Goal: Task Accomplishment & Management: Complete application form

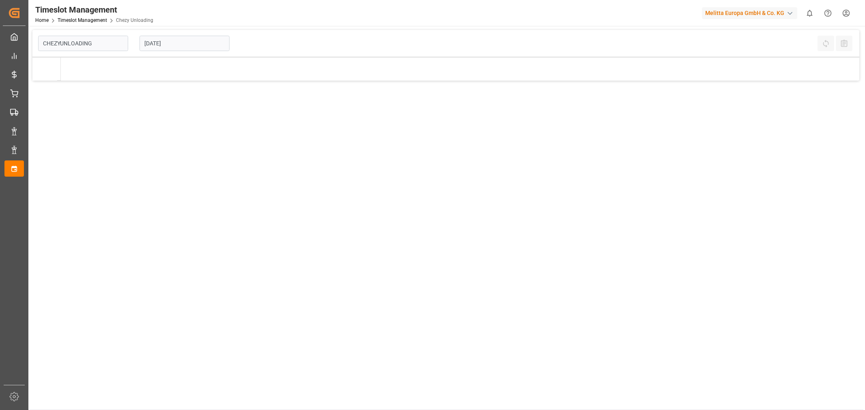
type input "Chezy Unloading"
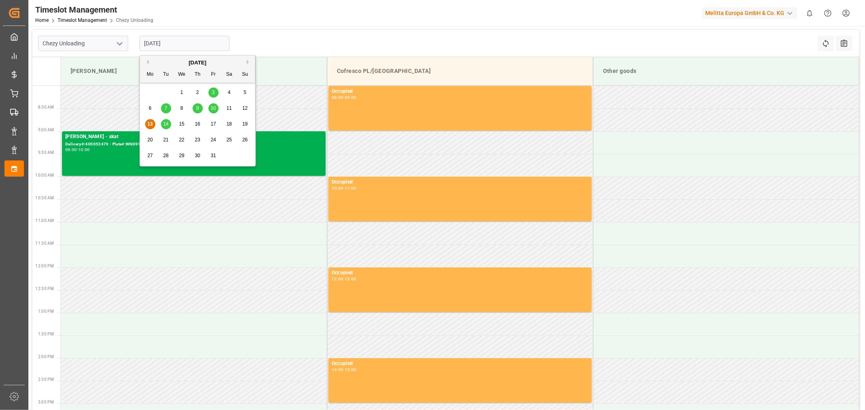
click at [160, 39] on input "[DATE]" at bounding box center [185, 43] width 90 height 15
click at [165, 123] on span "14" at bounding box center [165, 124] width 5 height 6
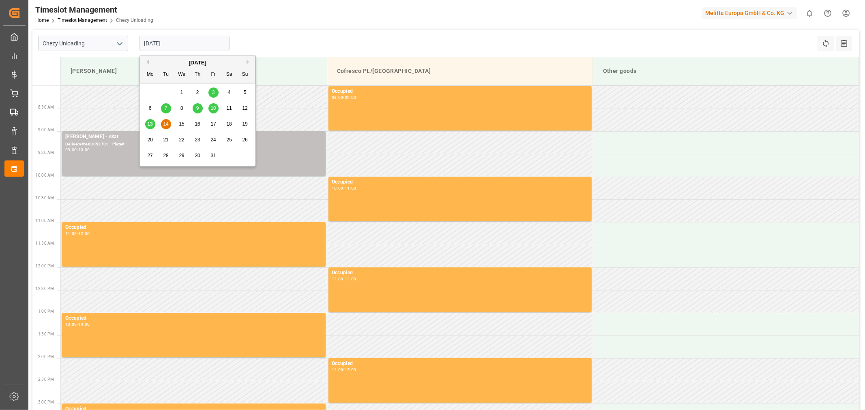
click at [172, 39] on input "[DATE]" at bounding box center [185, 43] width 90 height 15
click at [184, 122] on span "15" at bounding box center [181, 124] width 5 height 6
type input "[DATE]"
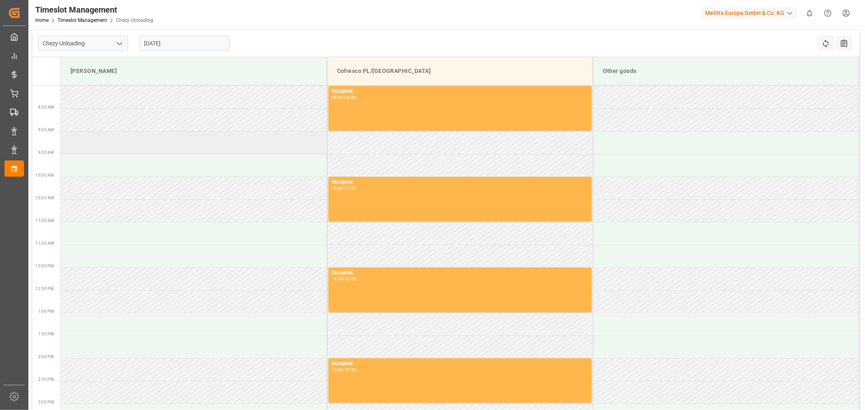
click at [185, 143] on td at bounding box center [194, 142] width 266 height 23
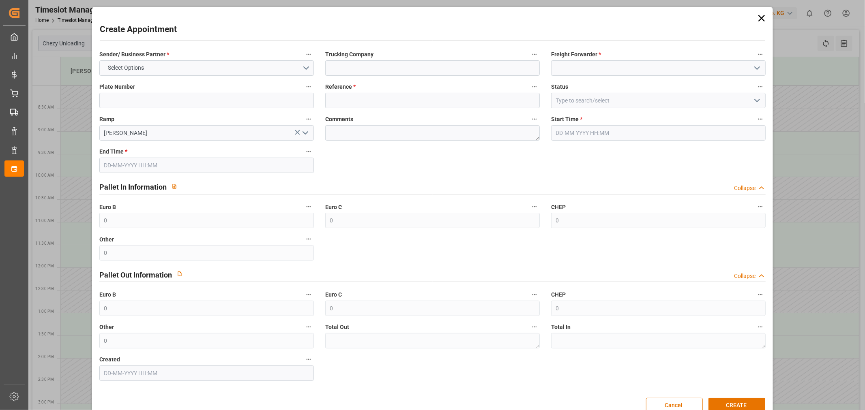
type input "[DATE] 09:00"
type input "[DATE] 10:00"
click at [375, 61] on input at bounding box center [432, 67] width 215 height 15
click at [256, 60] on button "Select Options" at bounding box center [206, 67] width 215 height 15
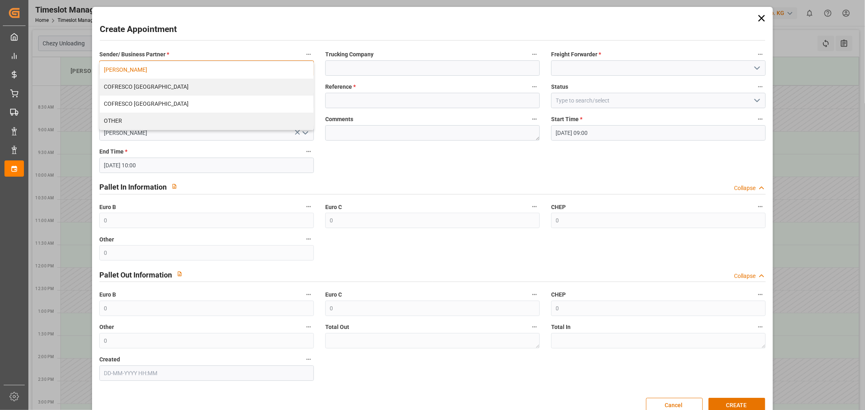
click at [171, 71] on div "[PERSON_NAME]" at bounding box center [207, 70] width 214 height 17
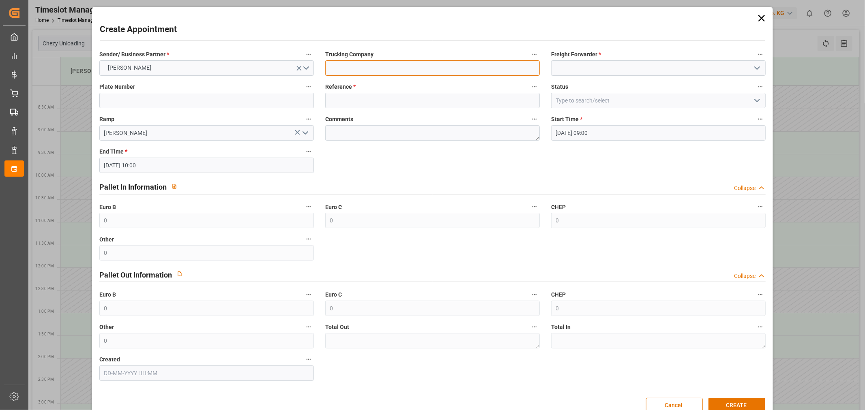
click at [469, 74] on input at bounding box center [432, 67] width 215 height 15
type input "skat"
click at [600, 69] on input at bounding box center [658, 67] width 215 height 15
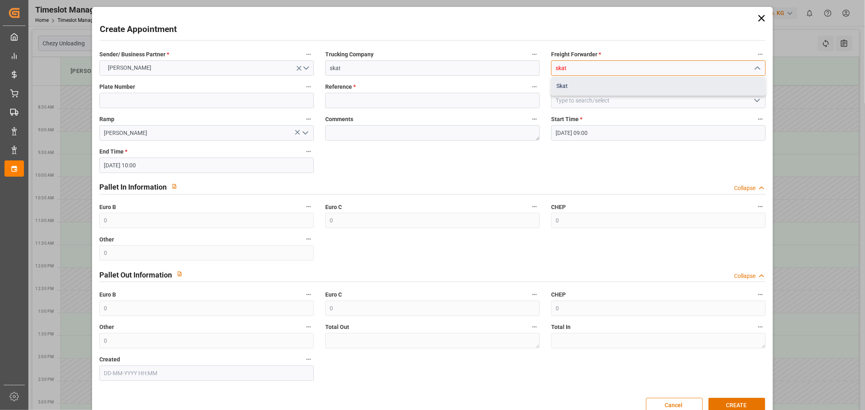
click at [595, 79] on div "Skat" at bounding box center [659, 86] width 214 height 18
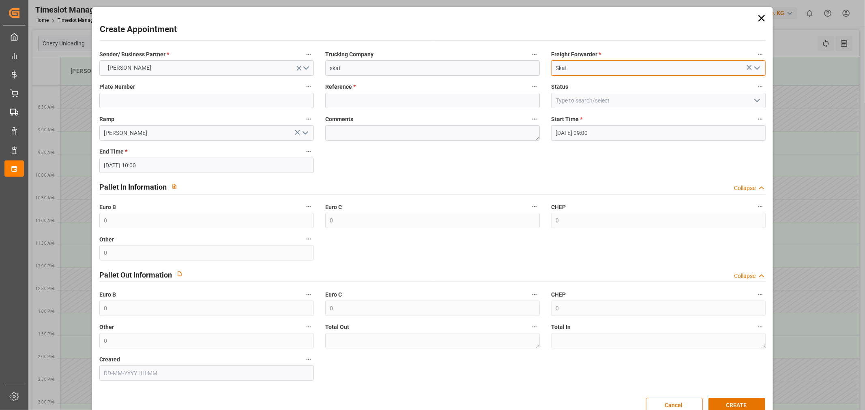
type input "Skat"
click at [349, 114] on label "Comments" at bounding box center [432, 119] width 215 height 11
click at [529, 114] on button "Comments" at bounding box center [534, 119] width 11 height 11
click at [364, 103] on div at bounding box center [432, 205] width 865 height 410
click at [354, 94] on input at bounding box center [432, 100] width 215 height 15
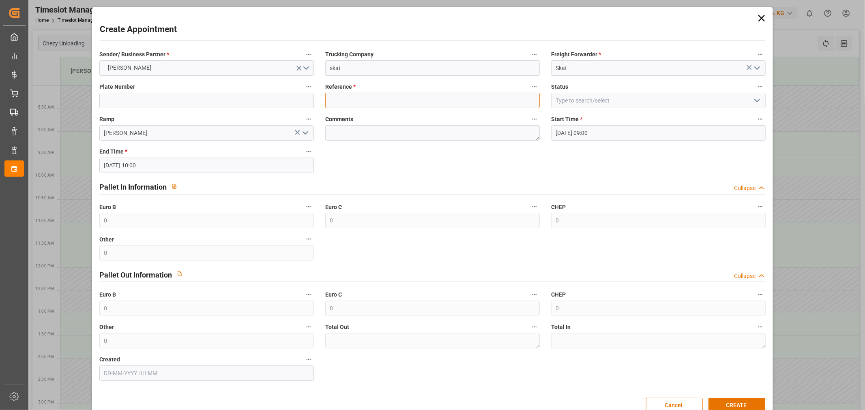
paste input "400053701"
type input "400053701"
click at [356, 164] on div "Sender/ Business Partner * [PERSON_NAME] Trucking Company skat Freight Forwarde…" at bounding box center [433, 215] width 678 height 338
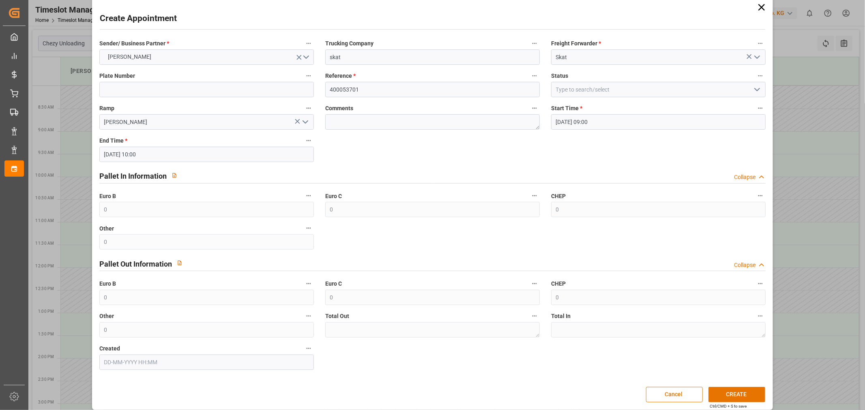
scroll to position [17, 0]
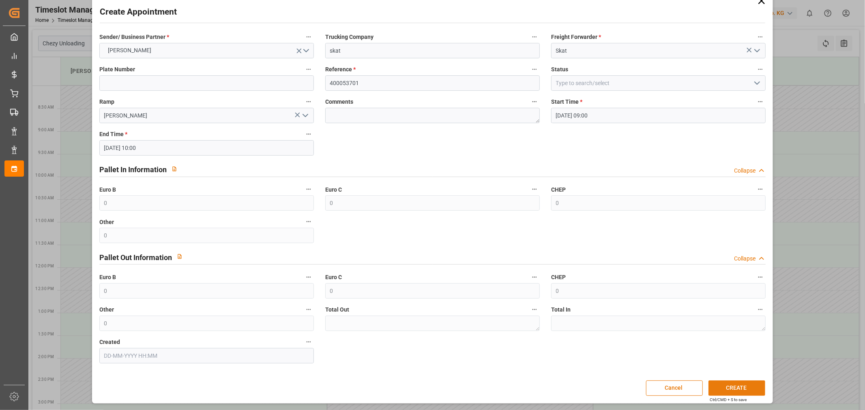
click at [747, 387] on button "CREATE" at bounding box center [737, 388] width 57 height 15
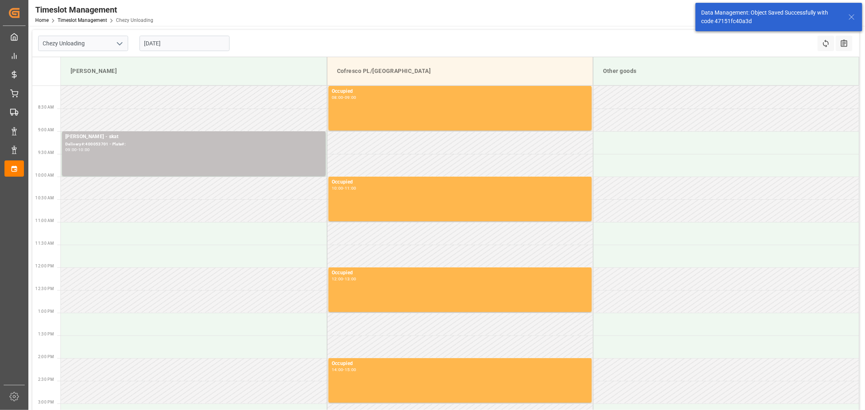
click at [142, 94] on td at bounding box center [194, 97] width 266 height 23
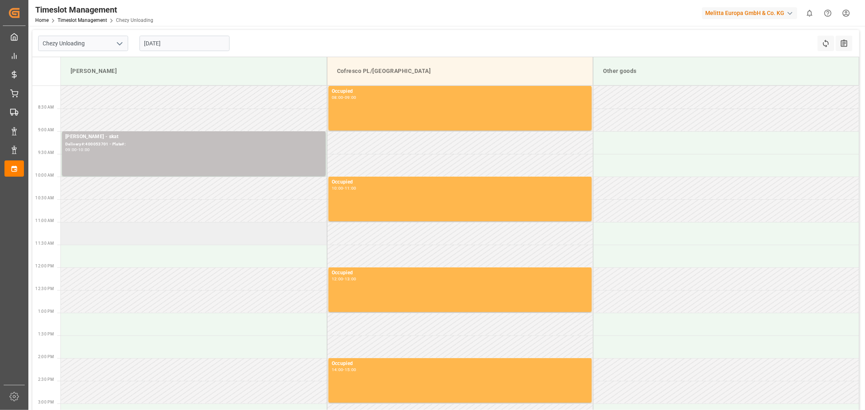
click at [133, 225] on td at bounding box center [194, 233] width 266 height 23
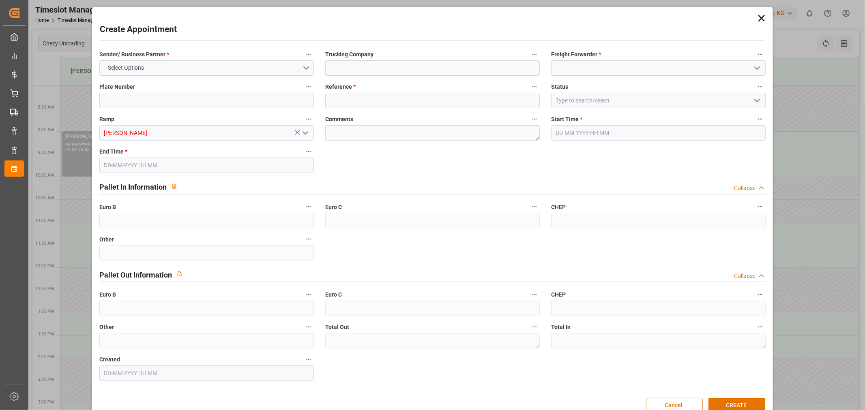
type input "0"
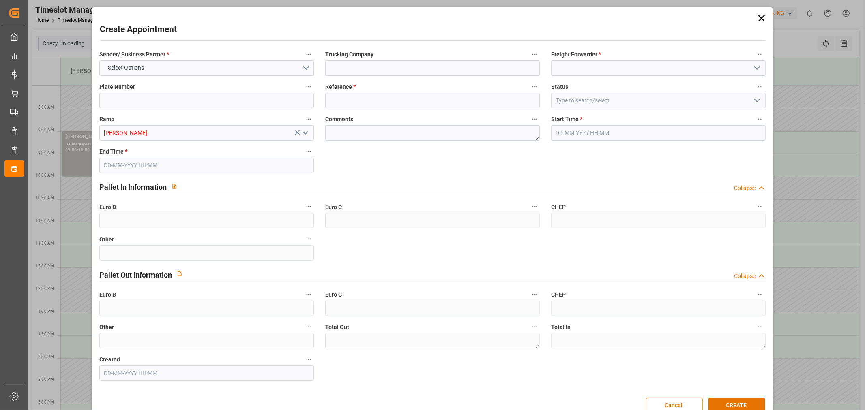
type input "0"
type input "[DATE] 11:00"
type input "[DATE] 12:00"
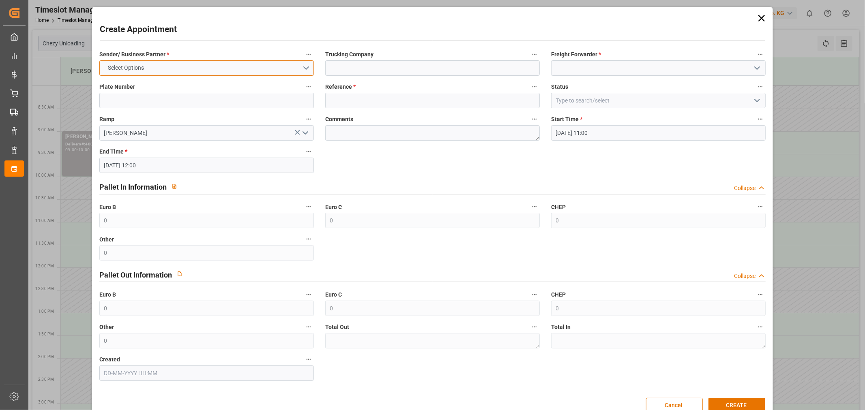
click at [180, 62] on button "Select Options" at bounding box center [206, 67] width 215 height 15
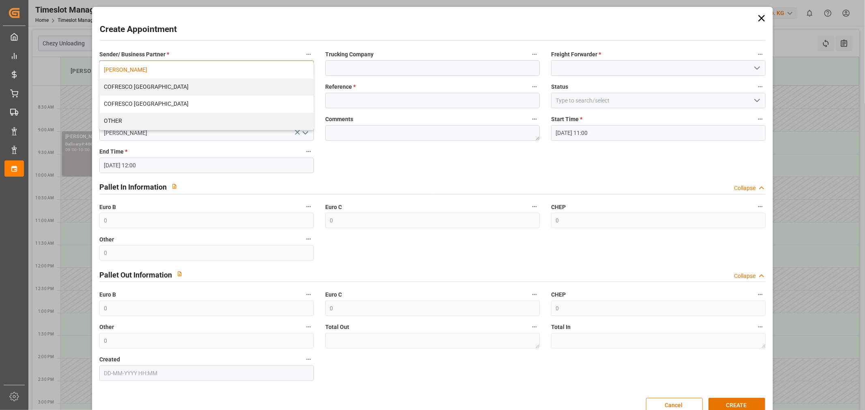
click at [166, 73] on div "[PERSON_NAME]" at bounding box center [207, 70] width 214 height 17
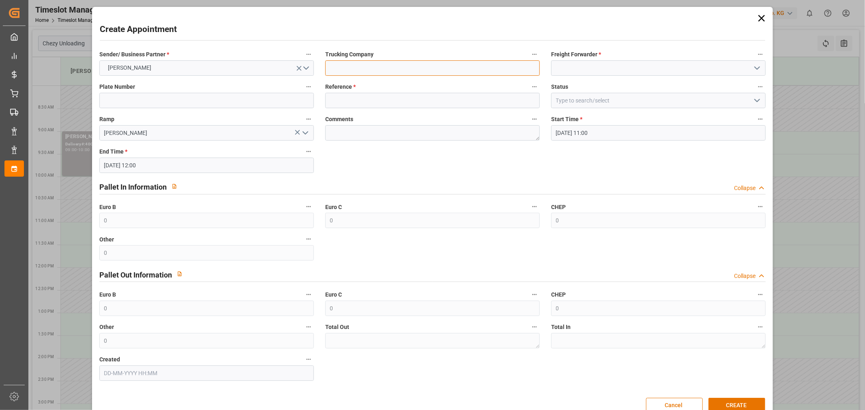
click at [388, 71] on input at bounding box center [432, 67] width 215 height 15
type input "skat"
click at [633, 72] on input at bounding box center [658, 67] width 215 height 15
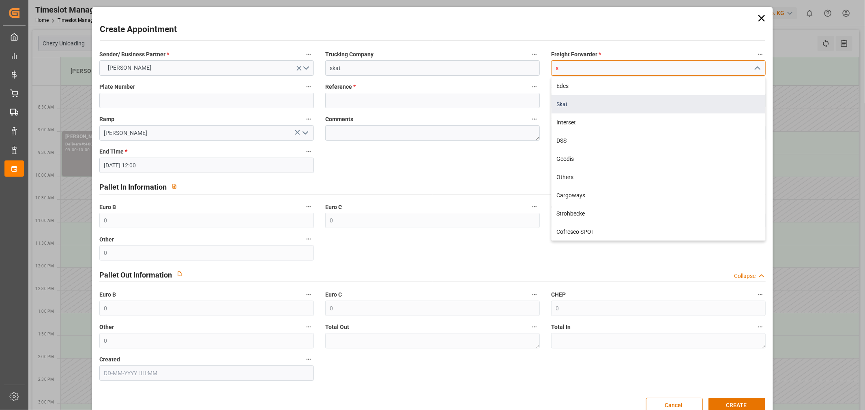
click at [565, 103] on div "Skat" at bounding box center [659, 104] width 214 height 18
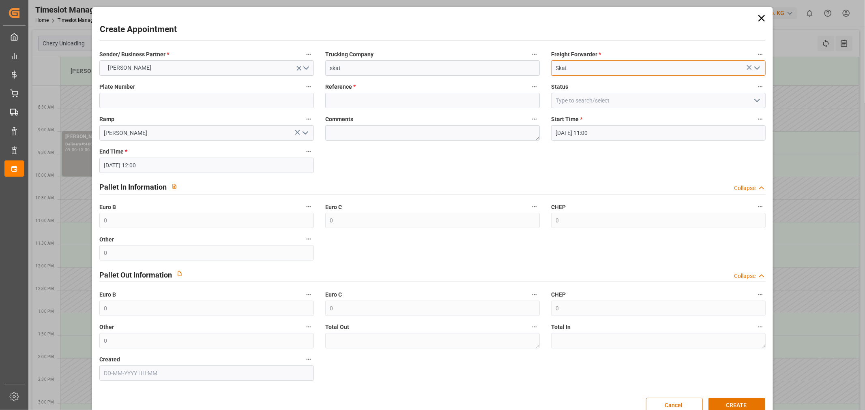
type input "Skat"
click at [376, 94] on input at bounding box center [432, 100] width 215 height 15
type input "400053811"
click at [730, 409] on button "CREATE" at bounding box center [737, 405] width 57 height 15
